Goal: Task Accomplishment & Management: Use online tool/utility

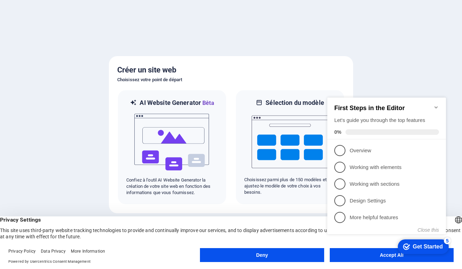
click at [438, 105] on icon "Minimize checklist" at bounding box center [436, 108] width 6 height 6
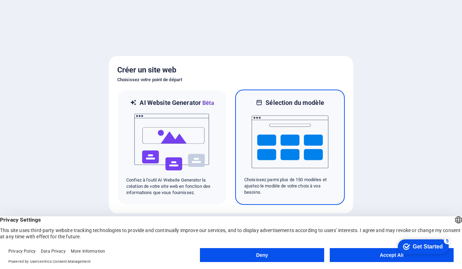
click at [292, 157] on img at bounding box center [290, 142] width 77 height 70
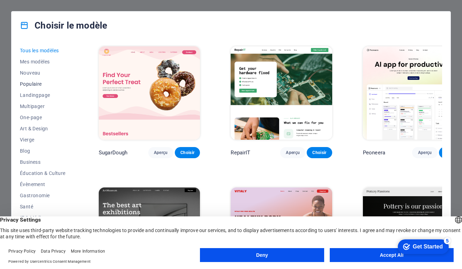
click at [39, 82] on span "Populaire" at bounding box center [44, 84] width 48 height 6
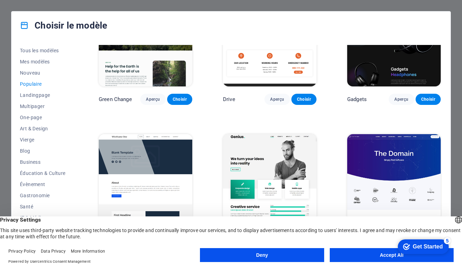
scroll to position [454, 0]
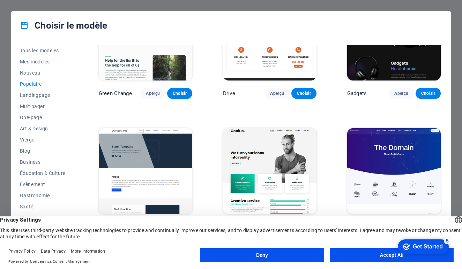
click at [139, 178] on img at bounding box center [146, 171] width 94 height 86
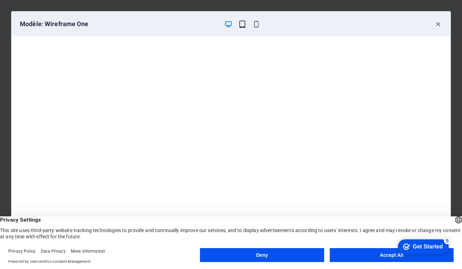
click at [243, 24] on icon "button" at bounding box center [242, 24] width 8 height 8
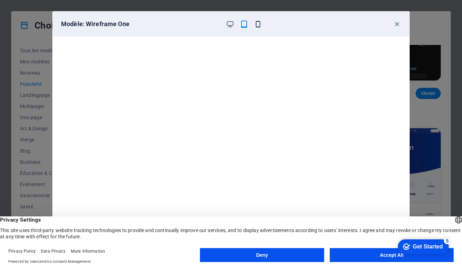
click at [259, 25] on icon "button" at bounding box center [258, 24] width 8 height 8
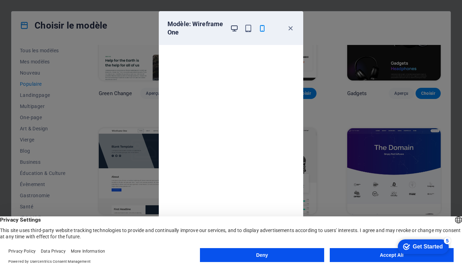
click at [231, 29] on icon "button" at bounding box center [234, 28] width 8 height 8
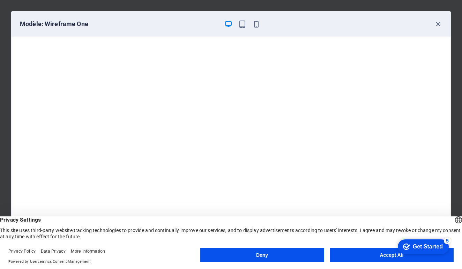
click at [349, 253] on button "Accept All" at bounding box center [392, 255] width 124 height 14
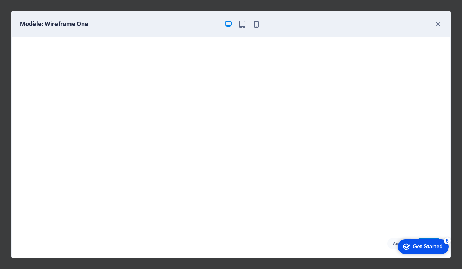
click at [415, 247] on div "Get Started" at bounding box center [428, 247] width 30 height 6
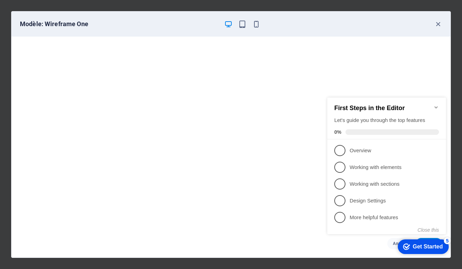
click at [413, 245] on div "Get Started" at bounding box center [428, 247] width 30 height 6
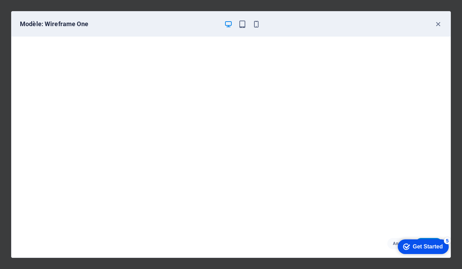
click at [413, 245] on div "Get Started" at bounding box center [428, 247] width 30 height 6
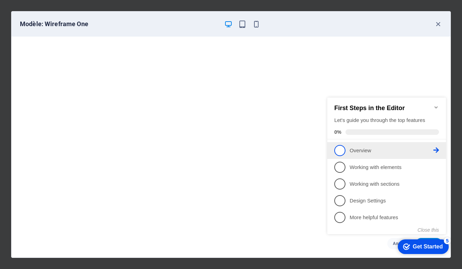
click at [370, 152] on p "Overview - incomplete" at bounding box center [392, 150] width 84 height 7
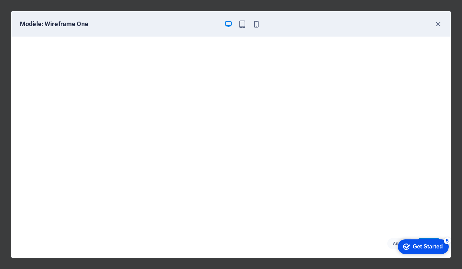
click at [418, 247] on div "Get Started" at bounding box center [428, 247] width 30 height 6
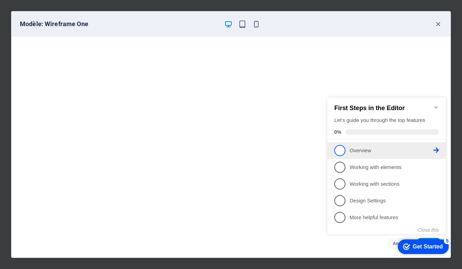
click at [341, 149] on span "1" at bounding box center [339, 150] width 11 height 11
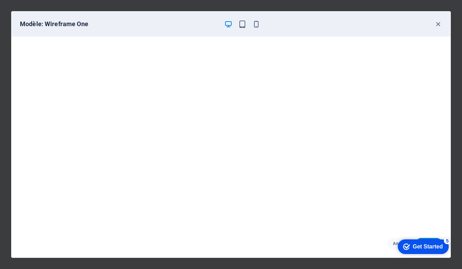
click at [403, 244] on icon "checkmark" at bounding box center [406, 247] width 7 height 7
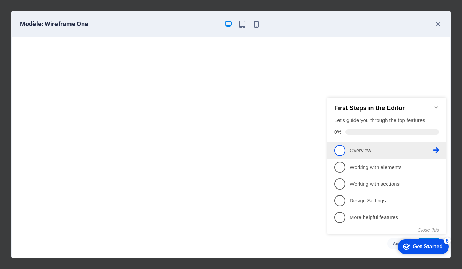
click at [435, 149] on icon at bounding box center [436, 151] width 6 height 6
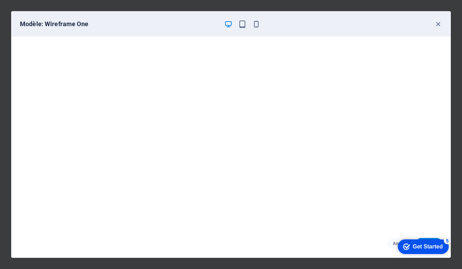
click at [420, 247] on div "Get Started" at bounding box center [428, 247] width 30 height 6
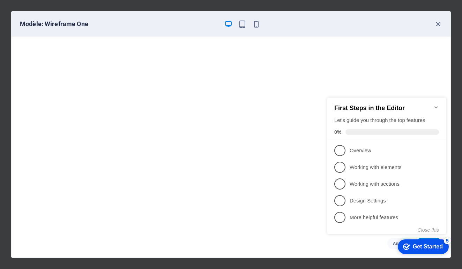
click at [434, 105] on icon "Minimize checklist" at bounding box center [436, 108] width 6 height 6
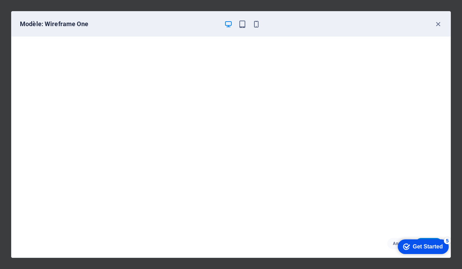
click at [430, 248] on div "Get Started" at bounding box center [428, 247] width 30 height 6
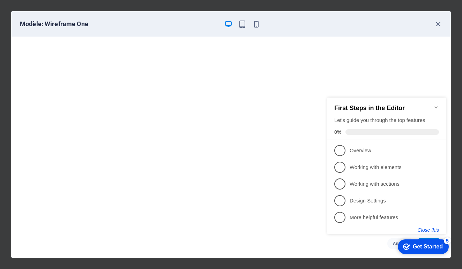
click at [425, 231] on button "Close this" at bounding box center [428, 231] width 21 height 6
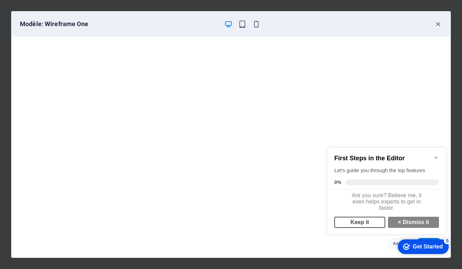
click at [370, 225] on link "Keep it" at bounding box center [359, 222] width 51 height 11
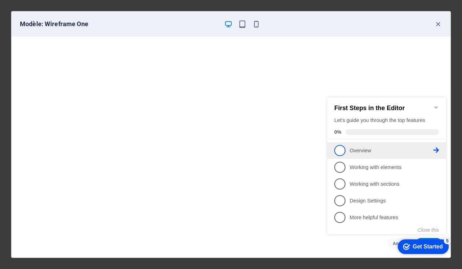
click at [342, 149] on span "1" at bounding box center [339, 150] width 11 height 11
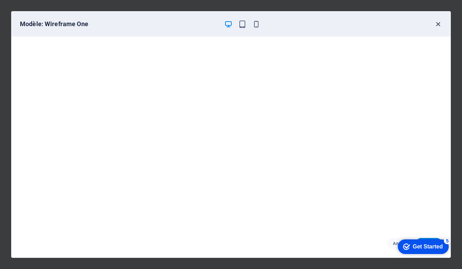
click at [439, 26] on icon "button" at bounding box center [438, 24] width 8 height 8
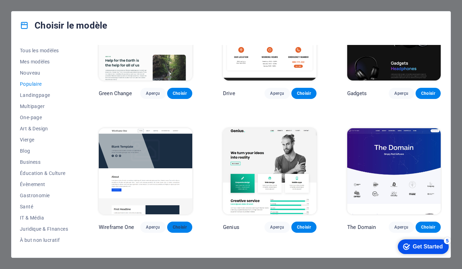
click at [180, 225] on span "Choisir" at bounding box center [180, 228] width 14 height 6
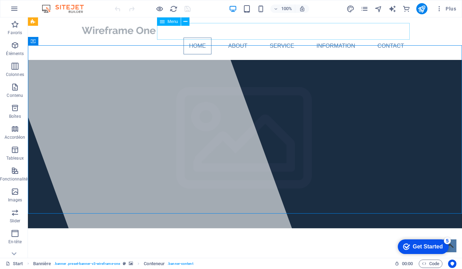
click at [203, 38] on nav "Home About Service Information Contact" at bounding box center [244, 46] width 329 height 17
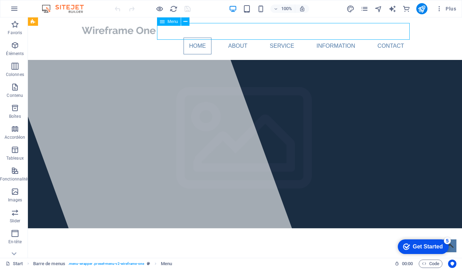
click at [203, 38] on nav "Home About Service Information Contact" at bounding box center [244, 46] width 329 height 17
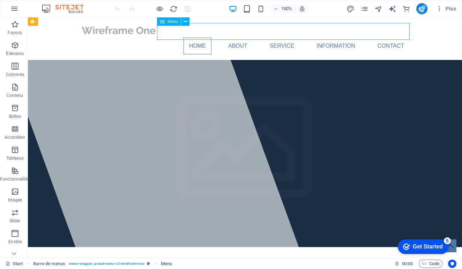
select select
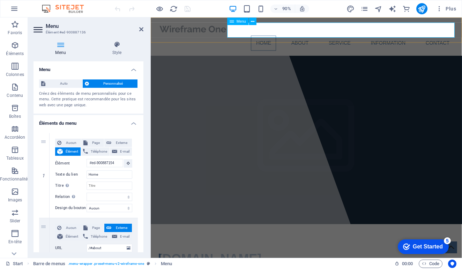
click at [282, 38] on nav "Home About Service Information Contact" at bounding box center [323, 46] width 329 height 17
click at [288, 38] on nav "Home About Service Information Contact" at bounding box center [323, 46] width 329 height 17
click at [141, 28] on icon at bounding box center [141, 30] width 4 height 6
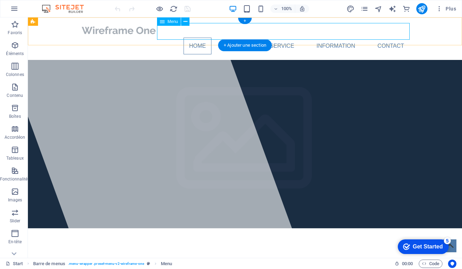
click at [165, 22] on div "Menu" at bounding box center [169, 21] width 24 height 8
click at [187, 20] on icon at bounding box center [186, 21] width 4 height 7
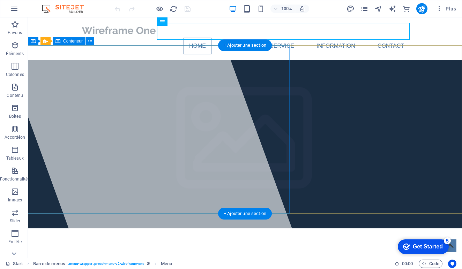
click at [159, 83] on div at bounding box center [147, 137] width 311 height 241
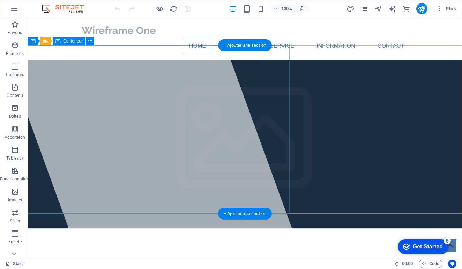
click at [226, 83] on div at bounding box center [147, 137] width 311 height 241
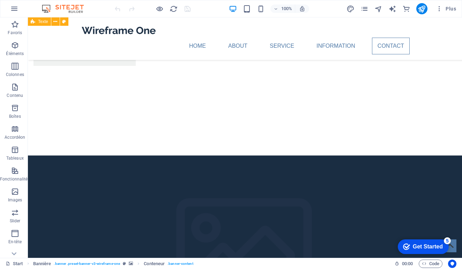
scroll to position [1634, 0]
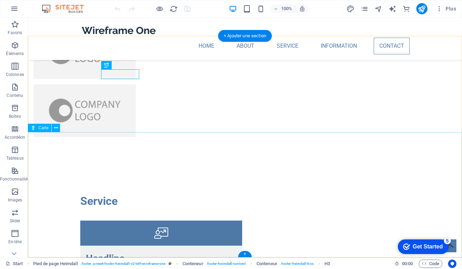
scroll to position [1690, 0]
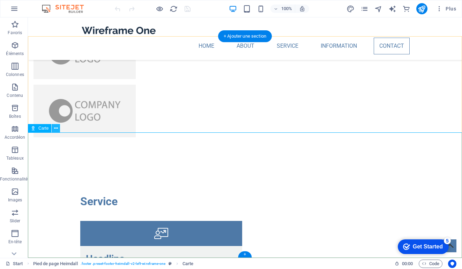
click at [57, 130] on icon at bounding box center [56, 128] width 4 height 7
click at [40, 129] on span "Carte" at bounding box center [43, 128] width 10 height 4
click at [35, 129] on icon at bounding box center [33, 128] width 5 height 8
select select "1"
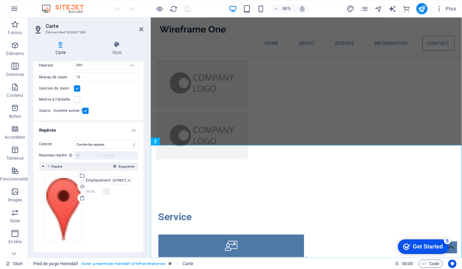
scroll to position [0, 0]
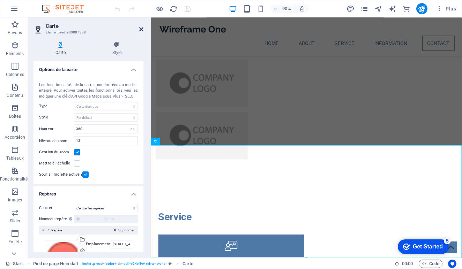
click at [143, 28] on icon at bounding box center [141, 30] width 4 height 6
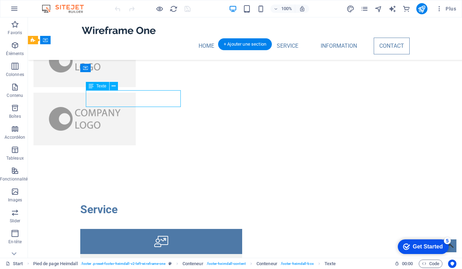
click at [130, 102] on div "Glissez et déposez l'élément de votre choix pour remplacer le contenu existant.…" at bounding box center [245, 137] width 434 height 241
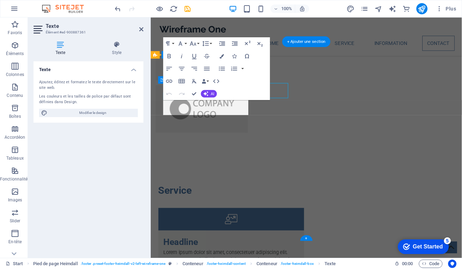
click at [137, 99] on div "Les couleurs et les tailles de police par défaut sont définies dans Design." at bounding box center [88, 100] width 99 height 12
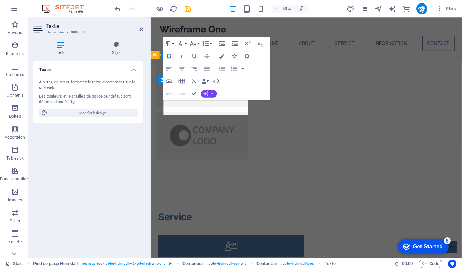
click at [211, 91] on button "AI" at bounding box center [209, 94] width 16 height 8
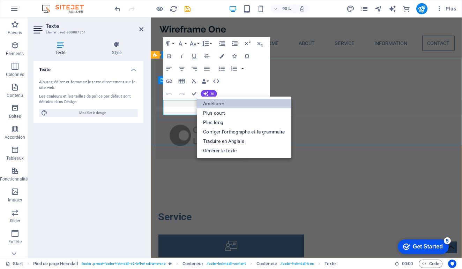
click at [216, 104] on link "Améliorer" at bounding box center [244, 103] width 94 height 9
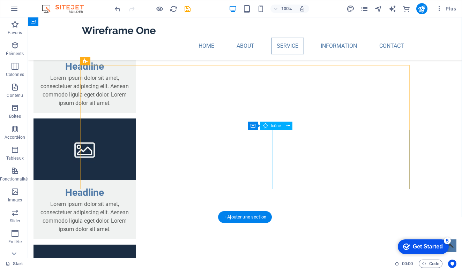
scroll to position [839, 0]
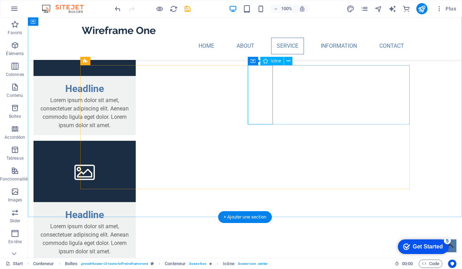
click at [271, 64] on div "Icône" at bounding box center [271, 61] width 23 height 8
click at [273, 61] on span "Icône" at bounding box center [276, 61] width 10 height 4
click at [289, 61] on icon at bounding box center [288, 61] width 4 height 7
click at [254, 65] on icon at bounding box center [253, 61] width 5 height 8
click at [266, 60] on icon at bounding box center [265, 61] width 5 height 8
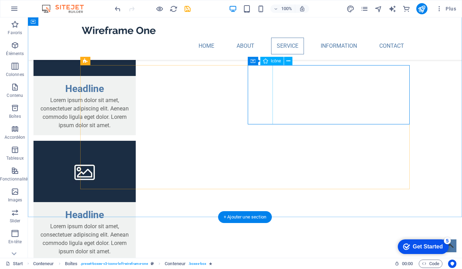
click at [266, 60] on icon at bounding box center [265, 61] width 5 height 8
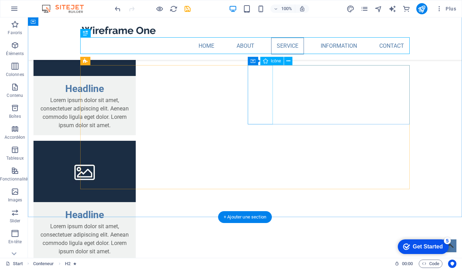
click at [272, 61] on span "Icône" at bounding box center [276, 61] width 10 height 4
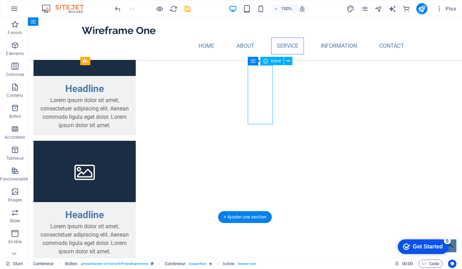
click at [272, 61] on span "Icône" at bounding box center [276, 61] width 10 height 4
click at [266, 61] on icon at bounding box center [265, 61] width 5 height 8
select select "xMidYMid"
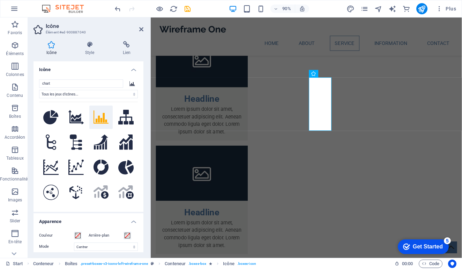
click at [51, 48] on icon at bounding box center [51, 44] width 36 height 7
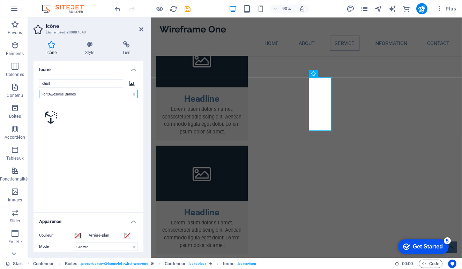
scroll to position [0, 0]
click at [133, 93] on select "Tous les jeux d'icônes... IcoFont Ionicons FontAwesome Brands FontAwesome Duoto…" at bounding box center [88, 94] width 99 height 8
select select "icofont"
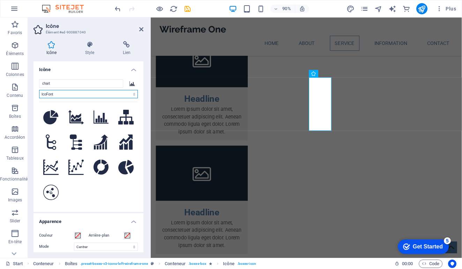
click at [129, 94] on select "Tous les jeux d'icônes... IcoFont Ionicons FontAwesome Brands FontAwesome Duoto…" at bounding box center [88, 94] width 99 height 8
select select
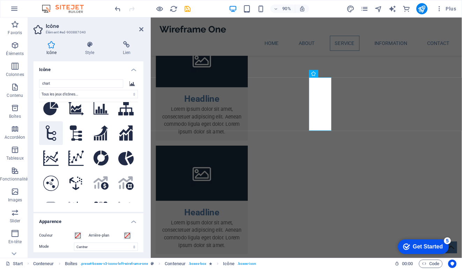
click at [47, 129] on button at bounding box center [51, 133] width 24 height 24
click at [68, 131] on button at bounding box center [76, 133] width 24 height 24
click at [96, 131] on button at bounding box center [101, 133] width 24 height 24
click at [120, 131] on button at bounding box center [126, 133] width 24 height 24
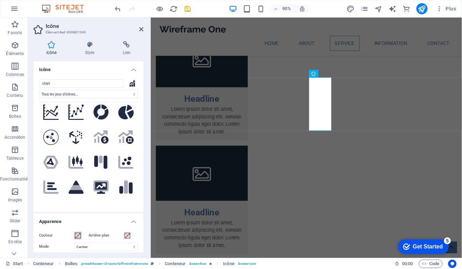
click at [77, 235] on span at bounding box center [78, 236] width 6 height 6
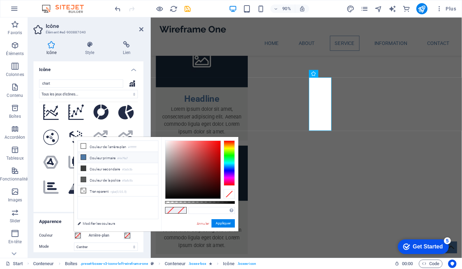
click at [84, 157] on icon at bounding box center [83, 157] width 5 height 5
type input "#4e79a7"
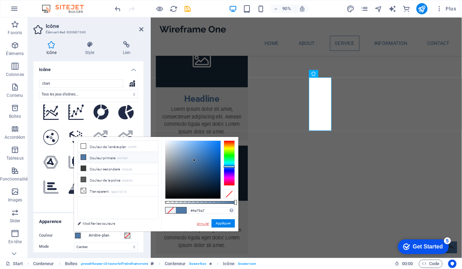
click at [202, 223] on link "Annuler" at bounding box center [203, 223] width 14 height 5
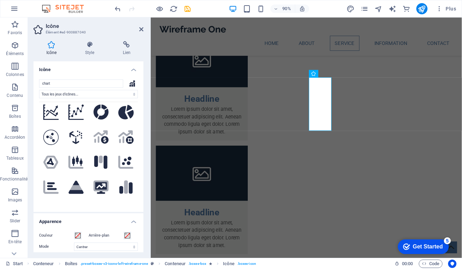
click at [133, 82] on icon at bounding box center [132, 83] width 6 height 6
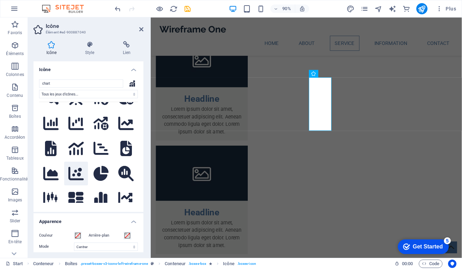
click at [84, 162] on button at bounding box center [76, 174] width 24 height 24
click at [107, 162] on button at bounding box center [101, 174] width 24 height 24
click at [122, 162] on button at bounding box center [126, 174] width 24 height 24
click at [70, 196] on div ".fa-secondary{opacity:.4} .fa-secondary{opacity:.4} .fa-secondary{opacity:.4} .…" at bounding box center [88, 152] width 99 height 101
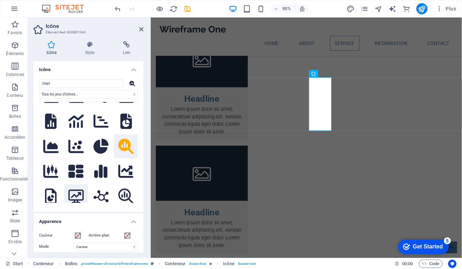
scroll to position [447, 0]
click at [78, 184] on button at bounding box center [76, 196] width 24 height 24
click at [103, 184] on button at bounding box center [101, 196] width 24 height 24
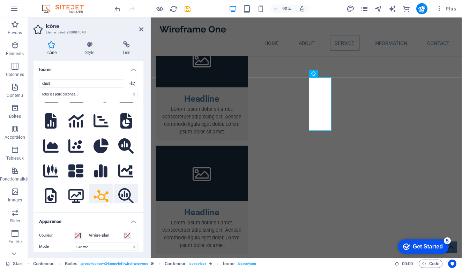
click at [124, 184] on button at bounding box center [126, 196] width 24 height 24
click at [40, 184] on button at bounding box center [51, 196] width 24 height 24
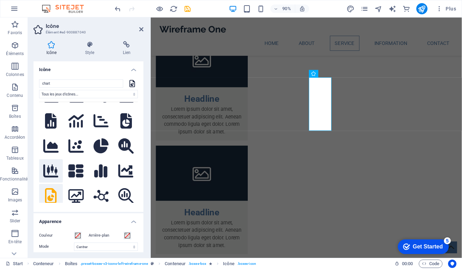
click at [41, 159] on button at bounding box center [51, 171] width 24 height 24
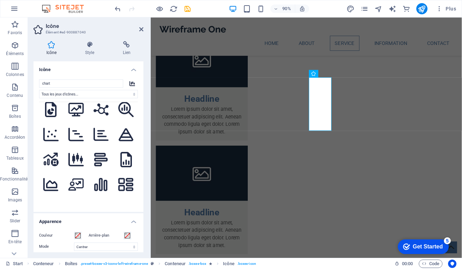
scroll to position [964, 0]
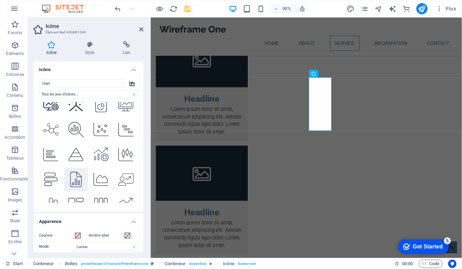
click at [64, 168] on button at bounding box center [76, 180] width 24 height 24
click at [93, 168] on button at bounding box center [101, 180] width 24 height 24
click at [118, 168] on button at bounding box center [126, 180] width 24 height 24
click at [121, 193] on button at bounding box center [126, 205] width 24 height 24
click at [91, 193] on button at bounding box center [101, 205] width 24 height 24
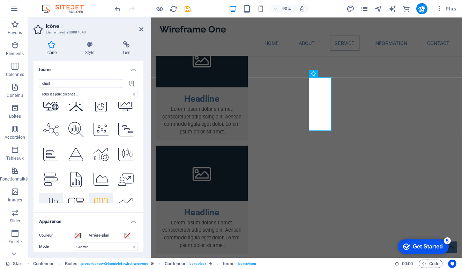
click at [55, 193] on button at bounding box center [51, 205] width 24 height 24
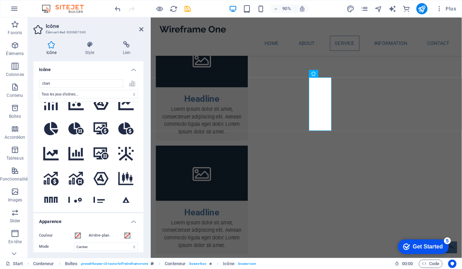
scroll to position [1355, 0]
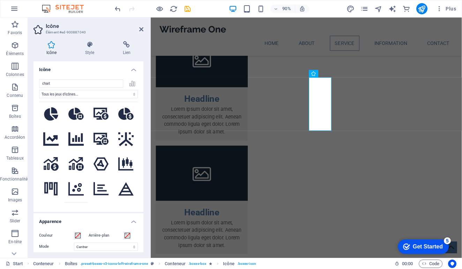
click at [77, 202] on button at bounding box center [76, 214] width 24 height 24
click at [105, 202] on button at bounding box center [101, 214] width 24 height 24
click at [133, 202] on button at bounding box center [126, 214] width 24 height 24
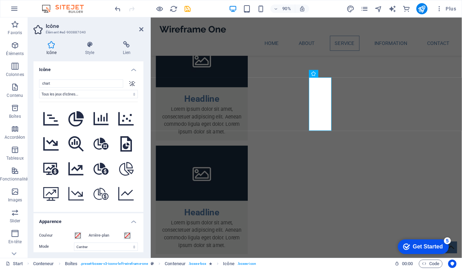
click at [92, 207] on button at bounding box center [101, 219] width 24 height 24
click at [60, 207] on button at bounding box center [51, 219] width 24 height 24
click at [33, 173] on div "Icône Style Lien Icône chart Tous les jeux d'icônes... IcoFont Ionicons FontAwe…" at bounding box center [88, 147] width 121 height 223
click at [45, 232] on button at bounding box center [51, 244] width 24 height 24
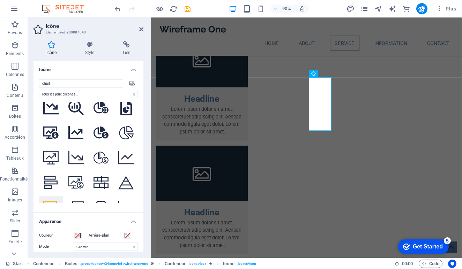
scroll to position [1634, 0]
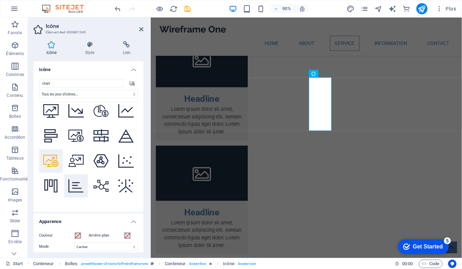
click at [76, 174] on button at bounding box center [76, 186] width 24 height 24
click at [81, 199] on button at bounding box center [76, 211] width 24 height 24
click at [81, 224] on button at bounding box center [76, 236] width 24 height 24
click at [114, 199] on button at bounding box center [126, 211] width 24 height 24
